Goal: Information Seeking & Learning: Compare options

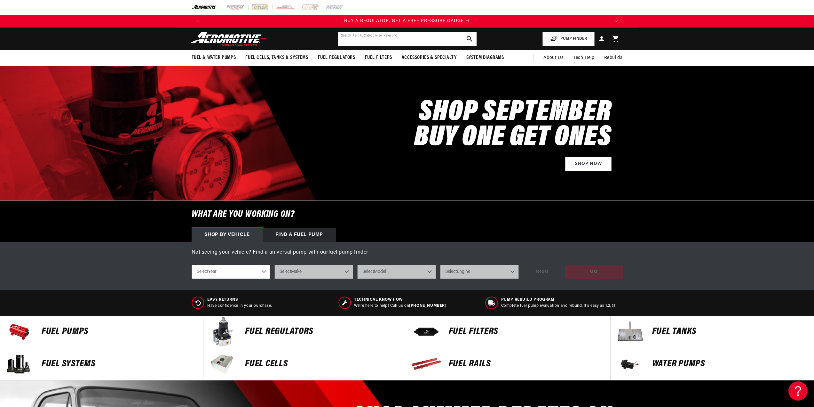
click at [393, 38] on input "text" at bounding box center [407, 39] width 139 height 14
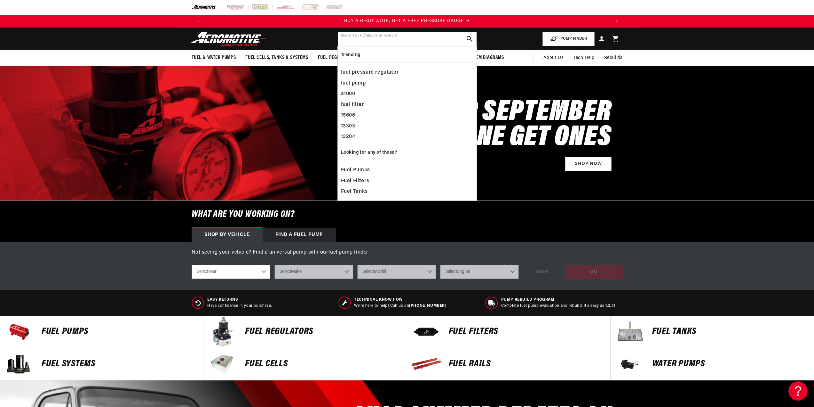
paste input "21120"
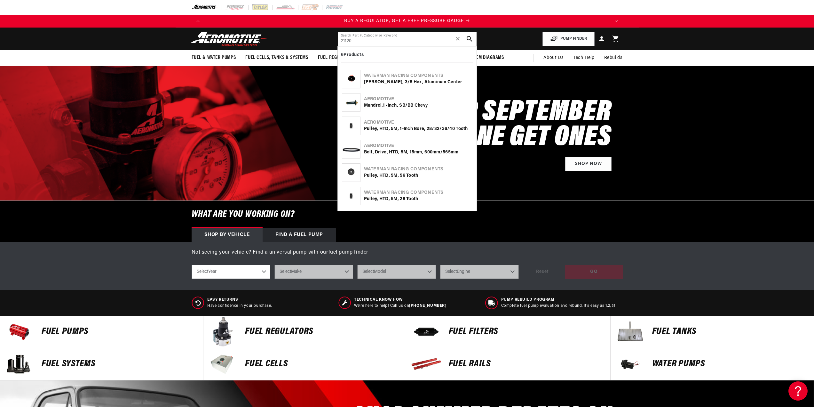
type input "21120"
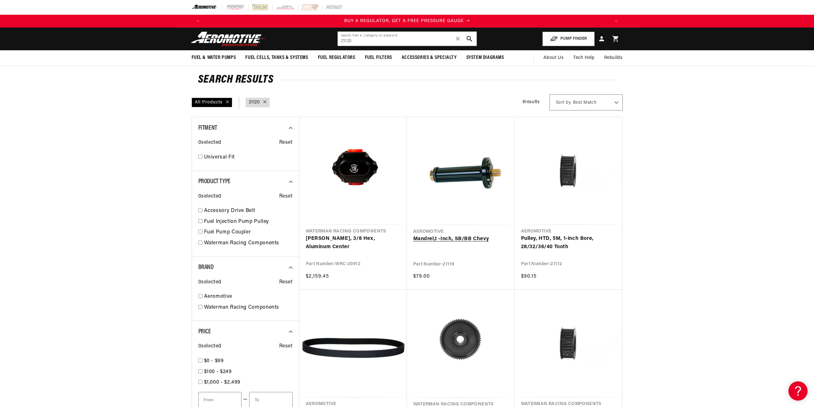
click at [453, 235] on link "Mandrel,1 -Inch, SB/BB Chevy" at bounding box center [460, 239] width 95 height 8
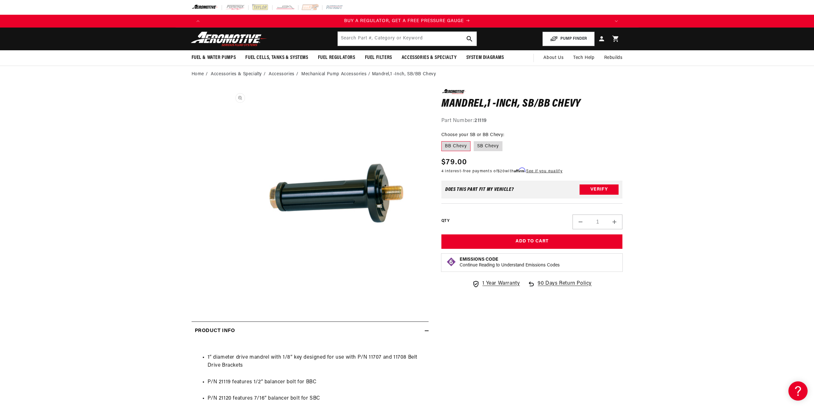
click at [227, 291] on button "Open media 1 in modal" at bounding box center [227, 291] width 0 height 0
drag, startPoint x: 394, startPoint y: 203, endPoint x: 351, endPoint y: 198, distance: 43.8
drag, startPoint x: 351, startPoint y: 198, endPoint x: 323, endPoint y: 195, distance: 28.3
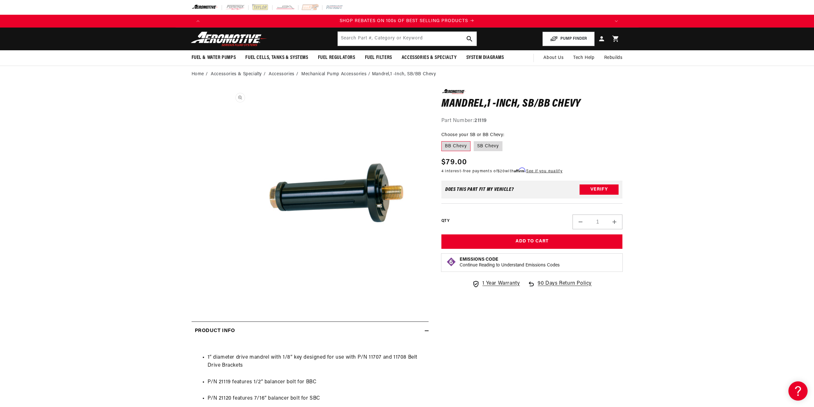
click at [227, 291] on button "Open media 1 in modal" at bounding box center [227, 291] width 0 height 0
drag, startPoint x: 367, startPoint y: 214, endPoint x: 179, endPoint y: 228, distance: 188.6
click at [179, 228] on section "0.0 star rating Write a review Mandrel,1 -Inch, SB/BB Chevy Mandrel,1 -Inch, SB…" at bounding box center [407, 304] width 463 height 443
click at [227, 291] on button "Open media 1 in modal" at bounding box center [227, 291] width 0 height 0
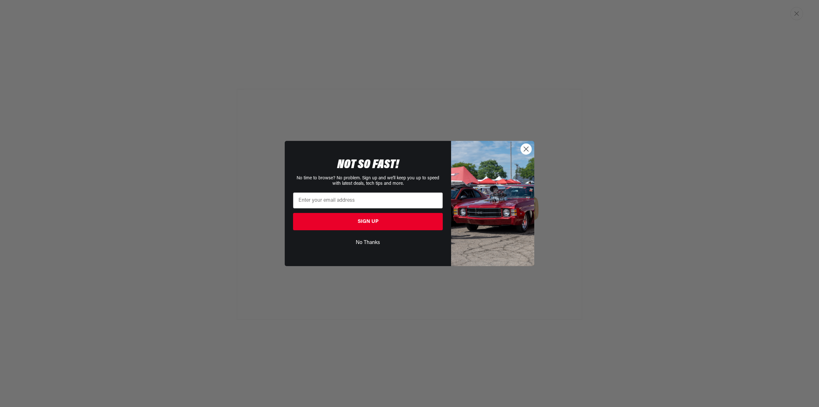
click at [526, 146] on circle "Close dialog" at bounding box center [526, 149] width 11 height 11
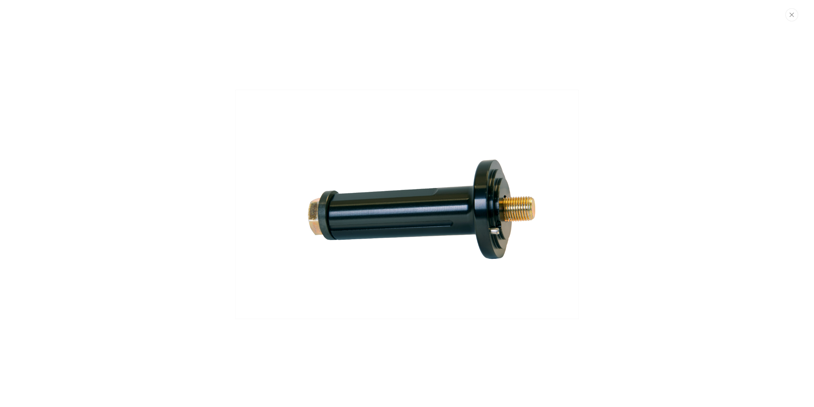
scroll to position [0, 0]
click at [627, 55] on div "Media gallery" at bounding box center [409, 203] width 819 height 407
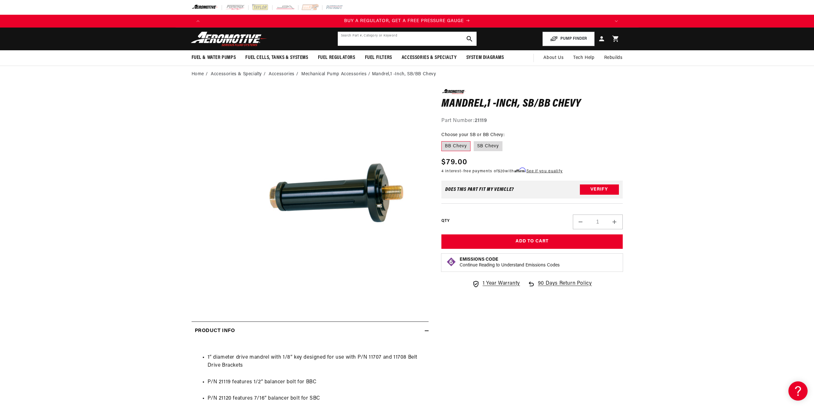
click at [429, 39] on input "text" at bounding box center [407, 39] width 139 height 14
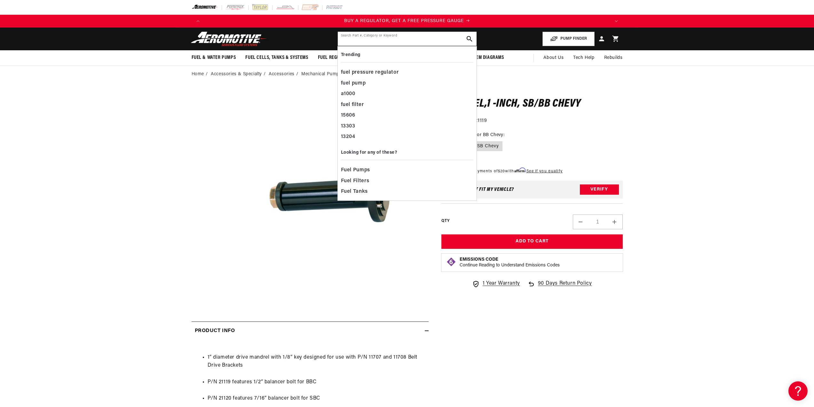
paste input "WRC-22618"
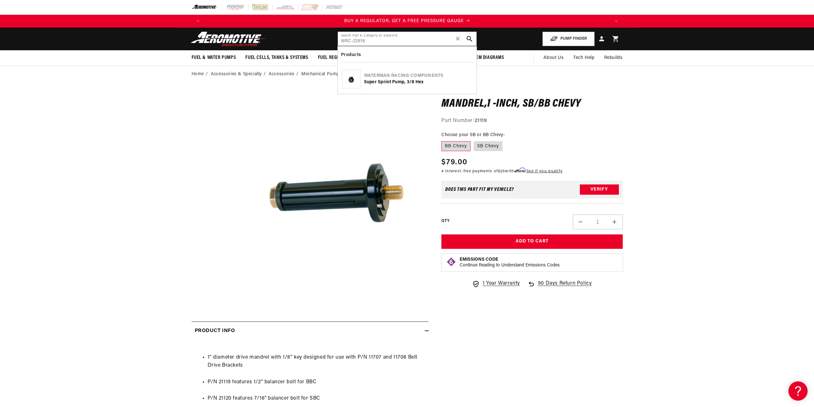
type input "WRC-22618"
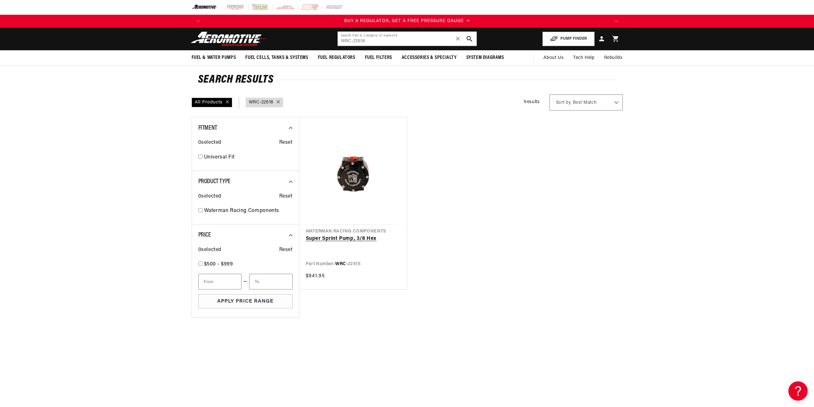
click at [362, 234] on link "Super Sprint Pump, 3/8 Hex" at bounding box center [353, 238] width 95 height 8
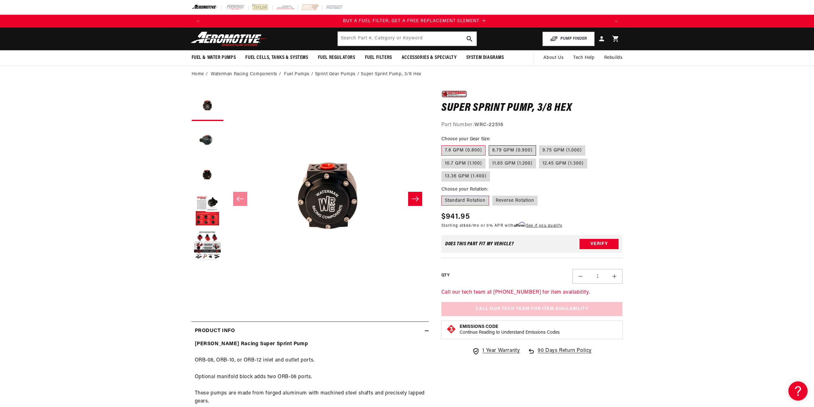
scroll to position [0, 406]
click at [497, 148] on label "8.79 GPM (0.900)" at bounding box center [512, 150] width 47 height 10
click at [489, 144] on input "8.79 GPM (0.900)" at bounding box center [489, 144] width 0 height 0
radio input "true"
click at [539, 147] on label "9.75 GPM (1.000)" at bounding box center [562, 150] width 46 height 10
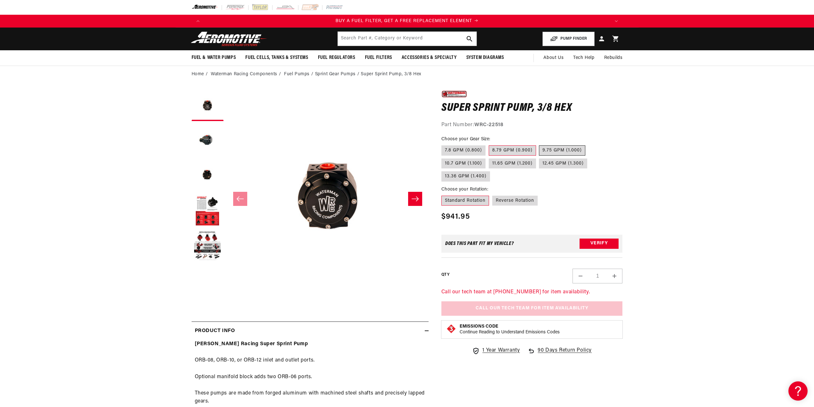
click at [539, 144] on input "9.75 GPM (1.000)" at bounding box center [539, 144] width 0 height 0
radio input "true"
click at [547, 159] on label "12.45 GPM (1.300)" at bounding box center [563, 163] width 48 height 10
click at [540, 157] on input "12.45 GPM (1.300)" at bounding box center [539, 157] width 0 height 0
radio input "true"
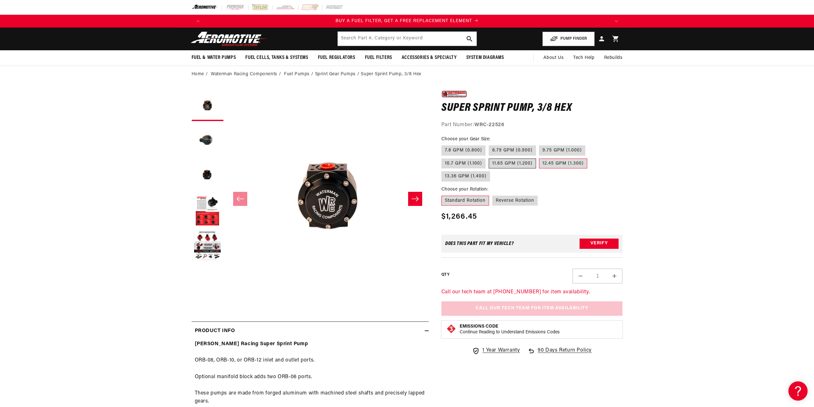
click at [517, 160] on label "11.65 GPM (1.200)" at bounding box center [512, 163] width 47 height 10
click at [489, 157] on input "11.65 GPM (1.200)" at bounding box center [489, 157] width 0 height 0
radio input "true"
click at [471, 160] on label "10.7 GPM (1.100)" at bounding box center [463, 163] width 44 height 10
click at [589, 144] on input "10.7 GPM (1.100)" at bounding box center [589, 144] width 0 height 0
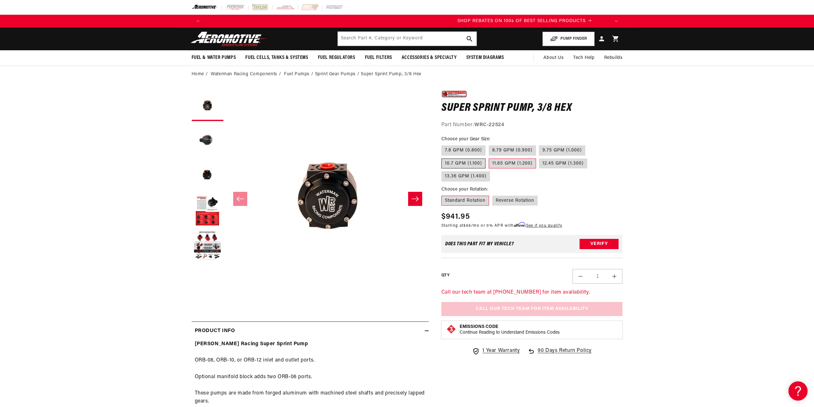
radio input "true"
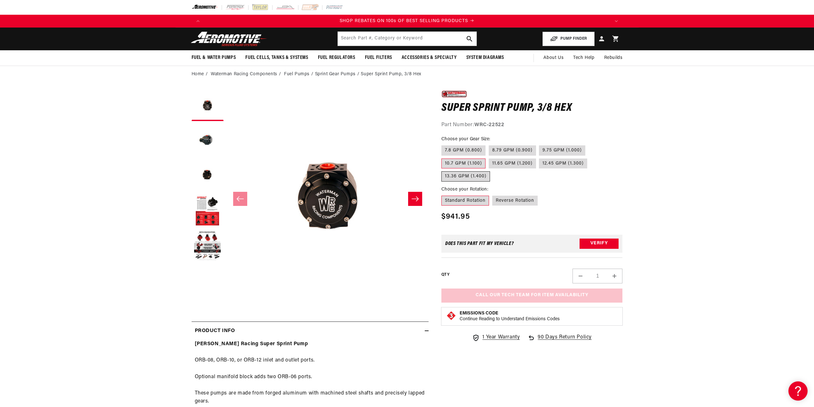
click at [469, 172] on label "13.36 GPM (1.400)" at bounding box center [465, 176] width 49 height 10
click at [590, 157] on input "13.36 GPM (1.400)" at bounding box center [590, 157] width 0 height 0
radio input "true"
click at [504, 197] on label "Reverse Rotation" at bounding box center [514, 200] width 45 height 10
click at [493, 194] on input "Reverse Rotation" at bounding box center [492, 194] width 0 height 0
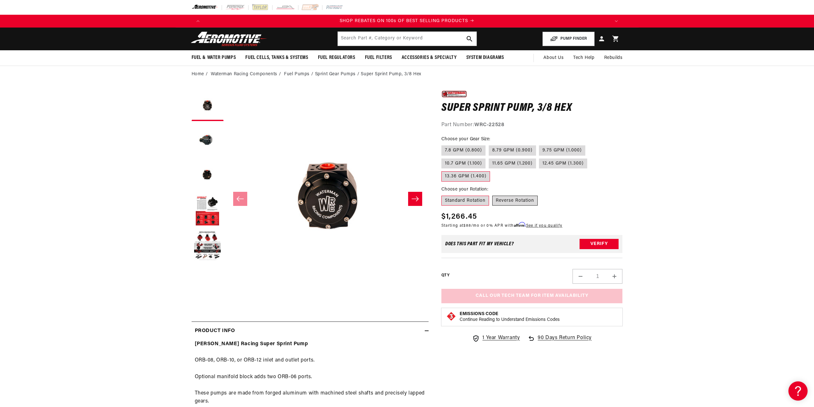
radio input "true"
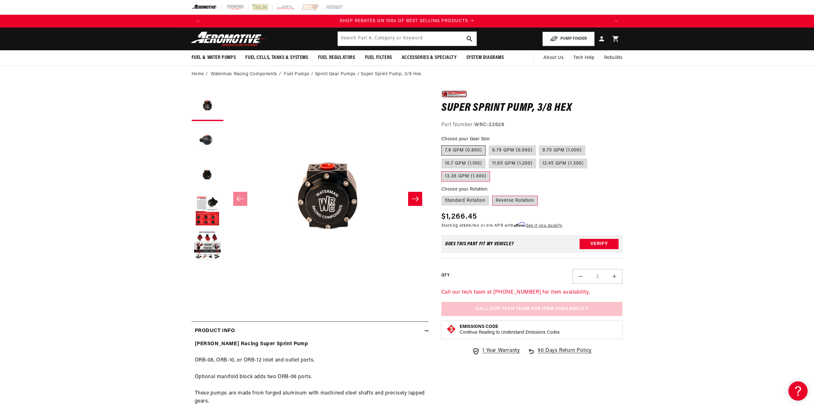
click at [467, 149] on label "7.8 GPM (0.800)" at bounding box center [463, 150] width 44 height 10
click at [443, 144] on input "7.8 GPM (0.800)" at bounding box center [443, 144] width 0 height 0
radio input "true"
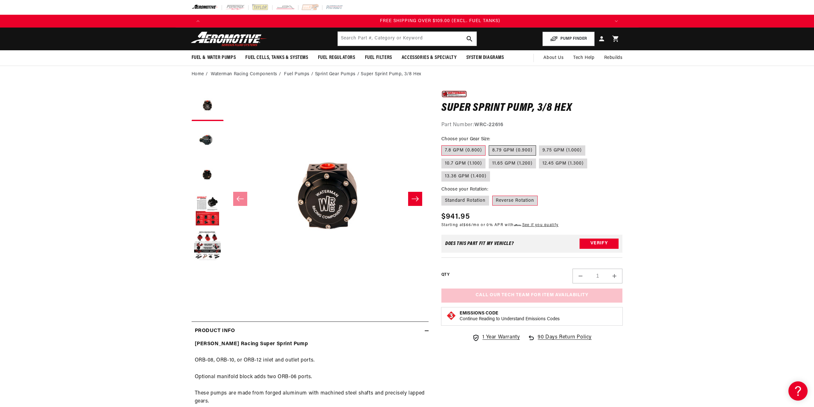
click at [510, 152] on label "8.79 GPM (0.900)" at bounding box center [512, 150] width 47 height 10
click at [489, 144] on input "8.79 GPM (0.900)" at bounding box center [489, 144] width 0 height 0
radio input "true"
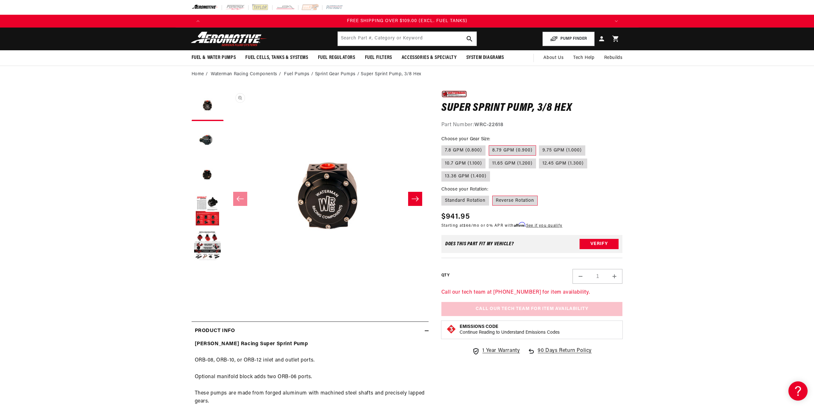
click at [227, 291] on button "Open media 1 in modal" at bounding box center [227, 291] width 0 height 0
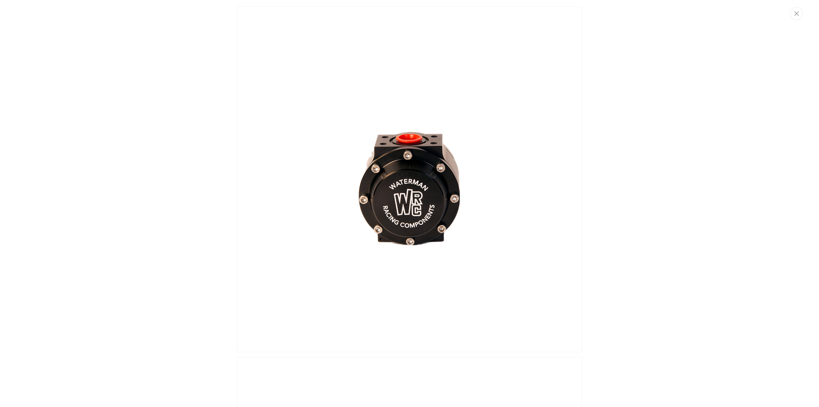
scroll to position [0, 406]
click at [797, 15] on icon "Close" at bounding box center [796, 14] width 4 height 4
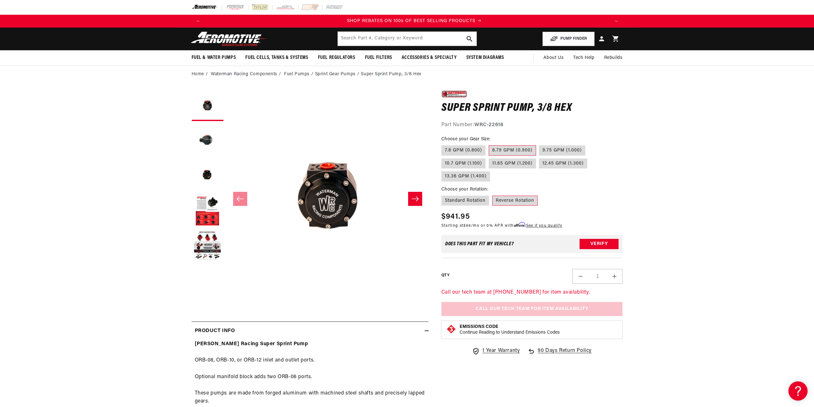
scroll to position [0, 811]
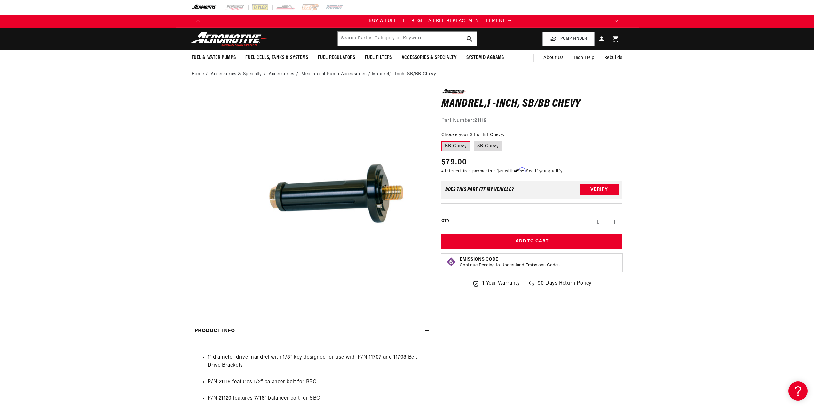
scroll to position [0, 406]
click at [482, 148] on label "SB Chevy" at bounding box center [488, 146] width 29 height 10
click at [474, 140] on input "SB Chevy" at bounding box center [474, 140] width 0 height 0
radio input "true"
